Goal: Task Accomplishment & Management: Manage account settings

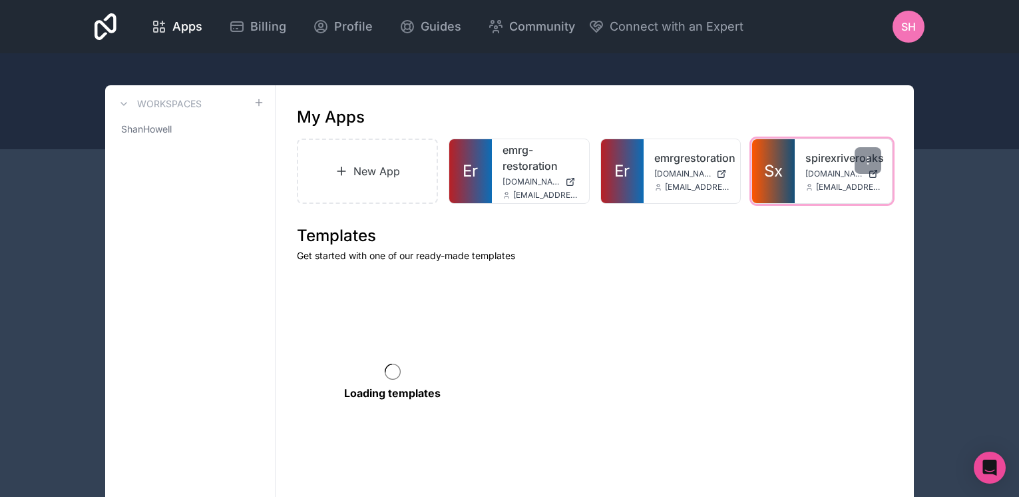
click at [809, 170] on span "[DOMAIN_NAME]" at bounding box center [834, 173] width 57 height 11
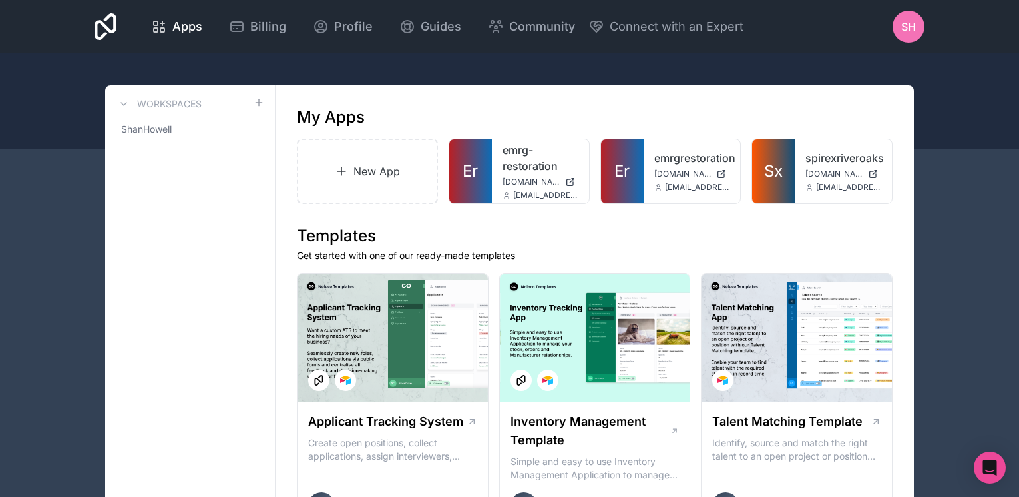
click at [908, 29] on span "SH" at bounding box center [909, 27] width 15 height 16
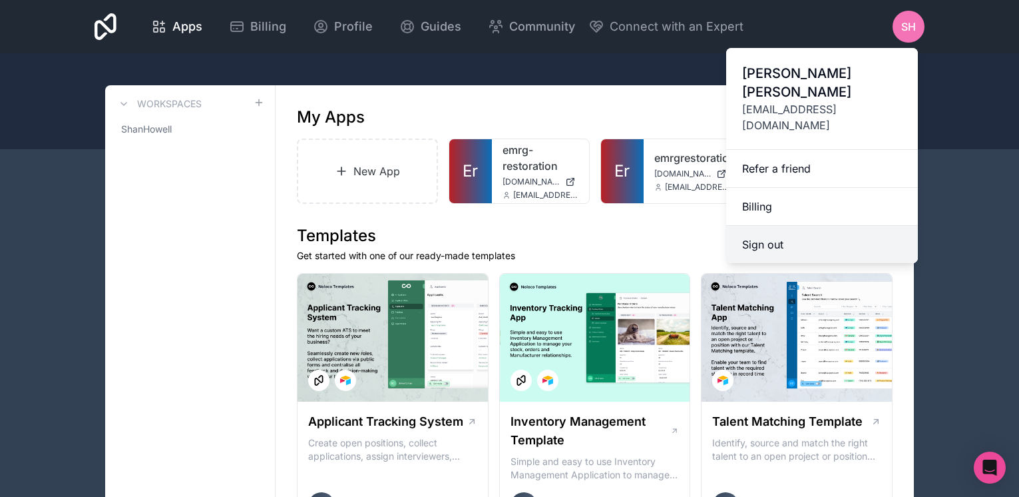
click at [764, 226] on button "Sign out" at bounding box center [822, 244] width 192 height 37
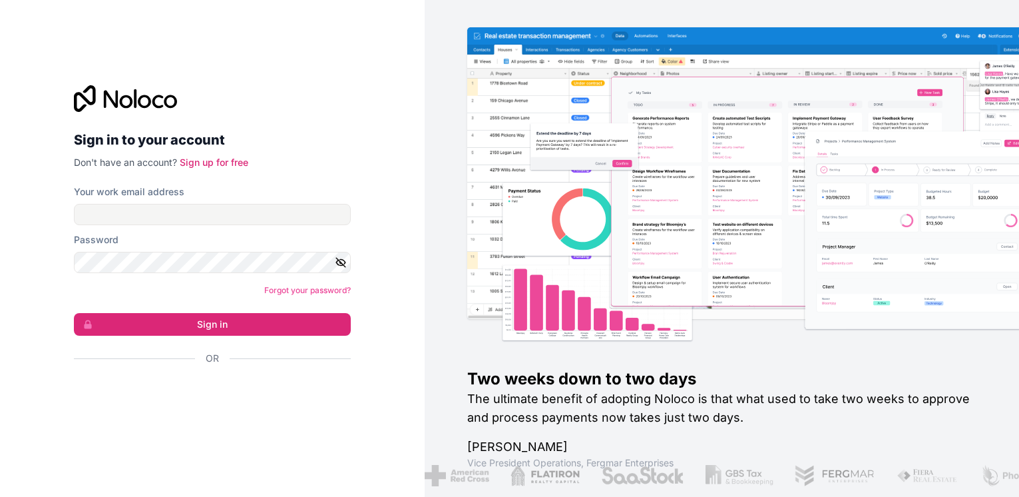
click at [196, 396] on div "Sign in with Google. Opens in new tab" at bounding box center [207, 394] width 266 height 29
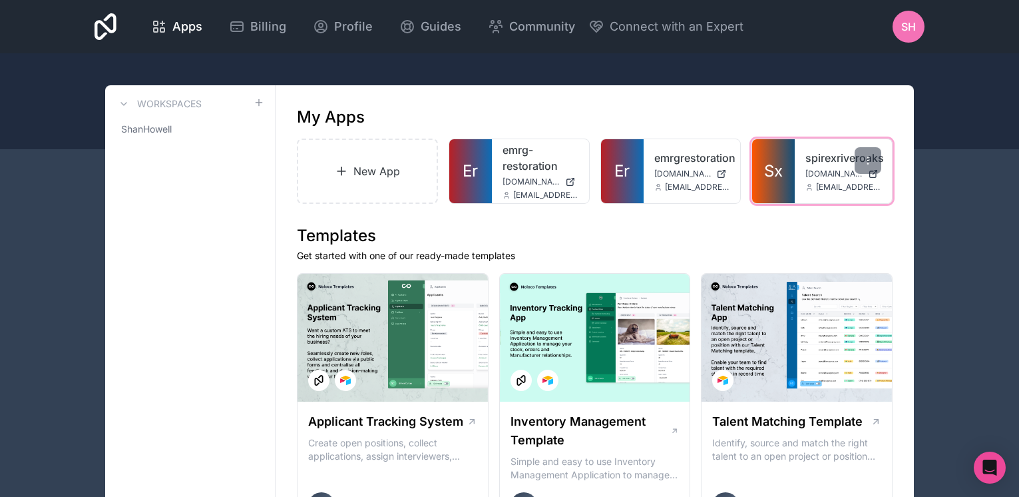
click at [824, 150] on link "spirexriveroaks" at bounding box center [844, 158] width 76 height 16
